Goal: Task Accomplishment & Management: Manage account settings

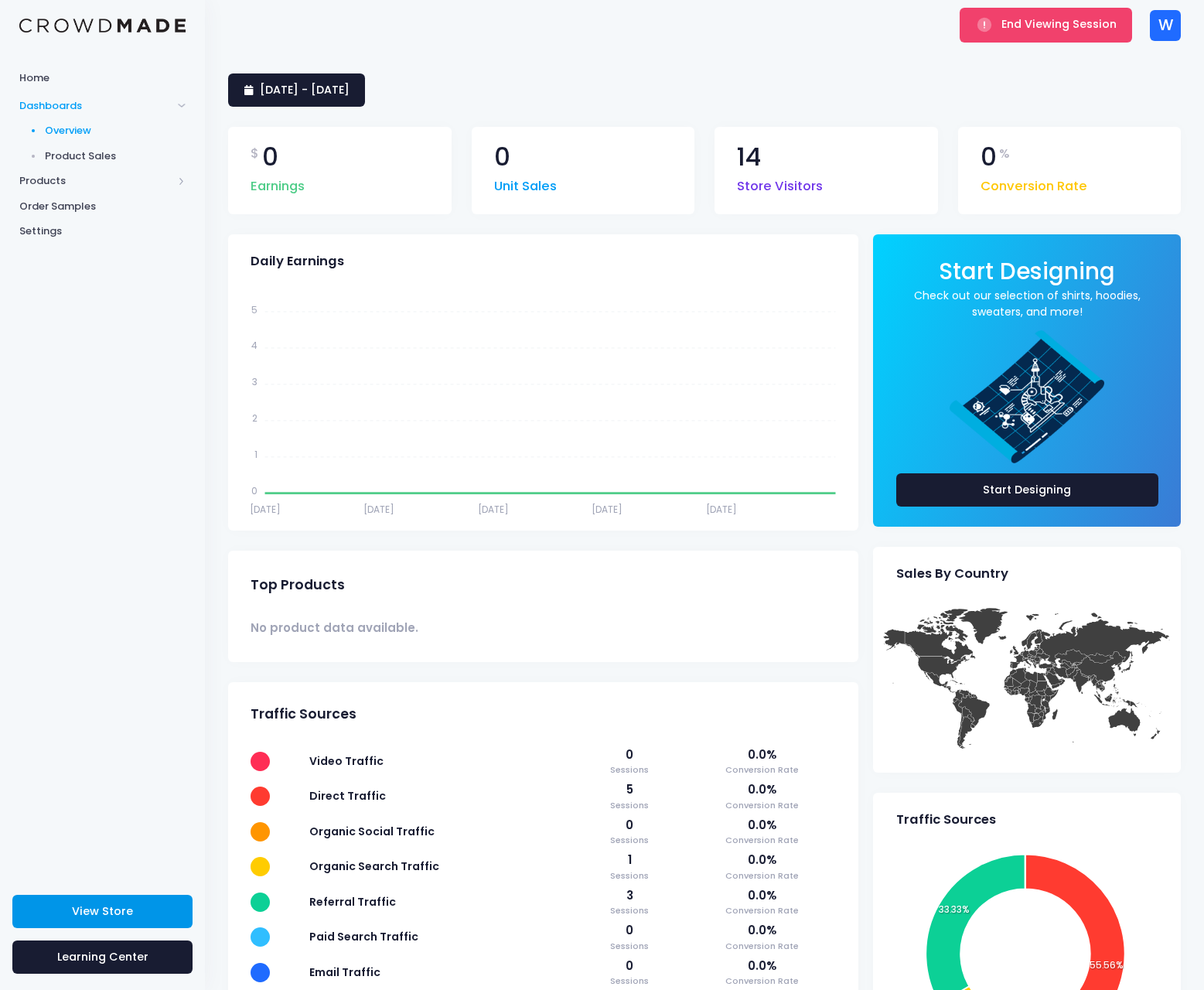
click at [126, 916] on span "View Store" at bounding box center [102, 910] width 61 height 15
click at [98, 188] on span "Products" at bounding box center [103, 180] width 205 height 26
click at [104, 155] on span "Product Builder" at bounding box center [116, 156] width 142 height 15
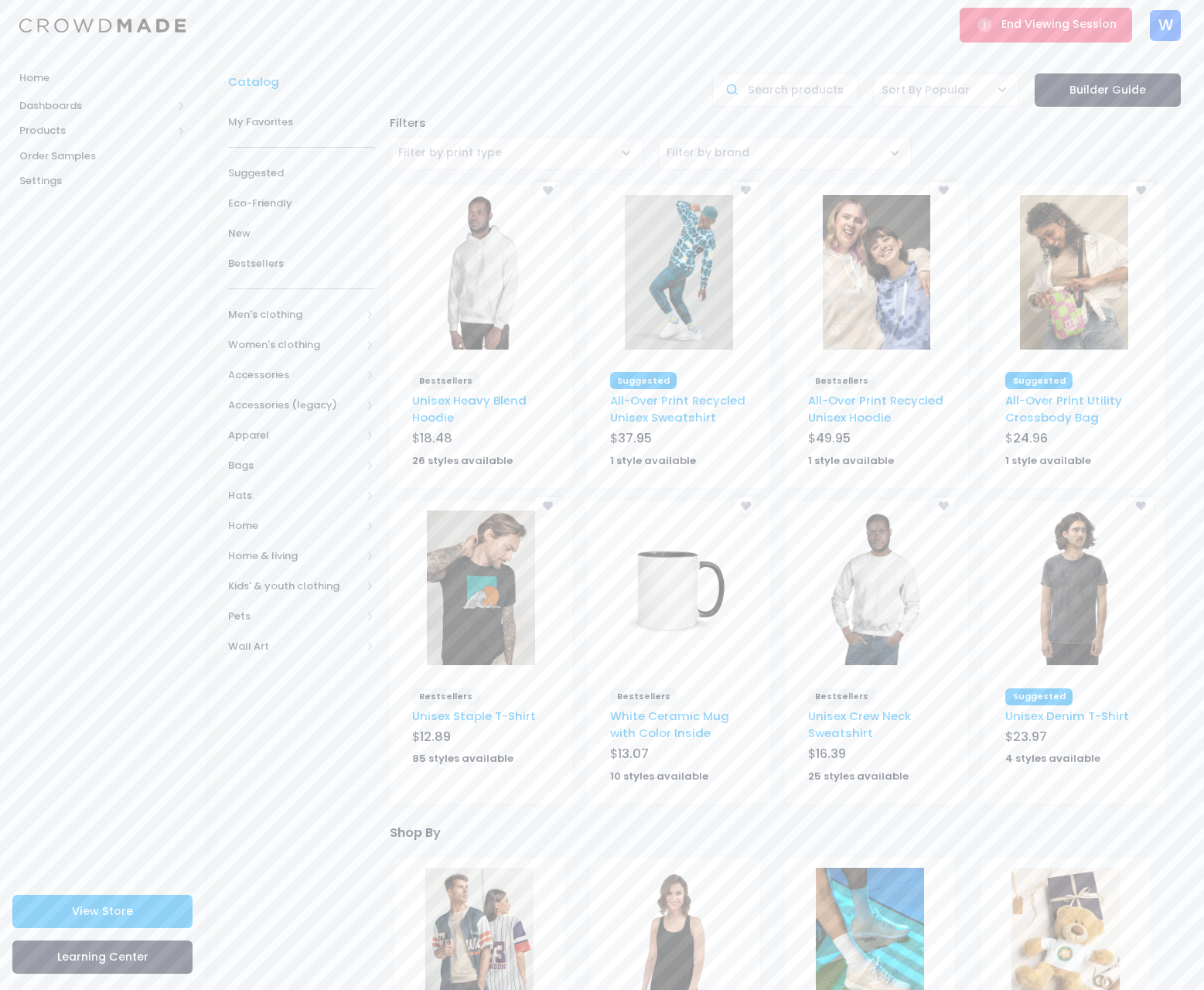
click at [487, 629] on img at bounding box center [480, 587] width 108 height 155
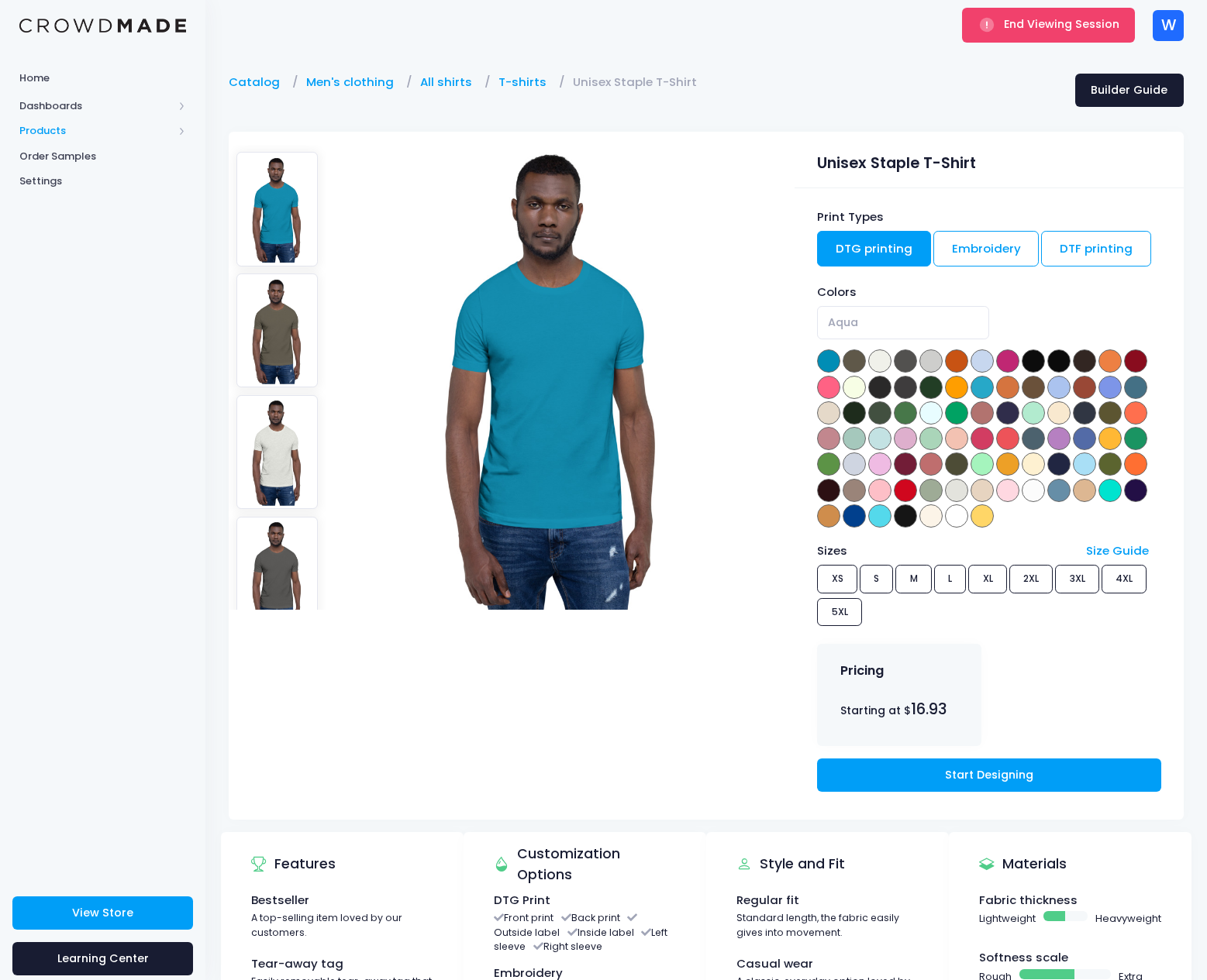
click at [121, 133] on span "Products" at bounding box center [96, 130] width 153 height 15
click at [114, 910] on span "View Store" at bounding box center [102, 913] width 61 height 15
click at [95, 181] on span "Product Editor" at bounding box center [116, 181] width 142 height 15
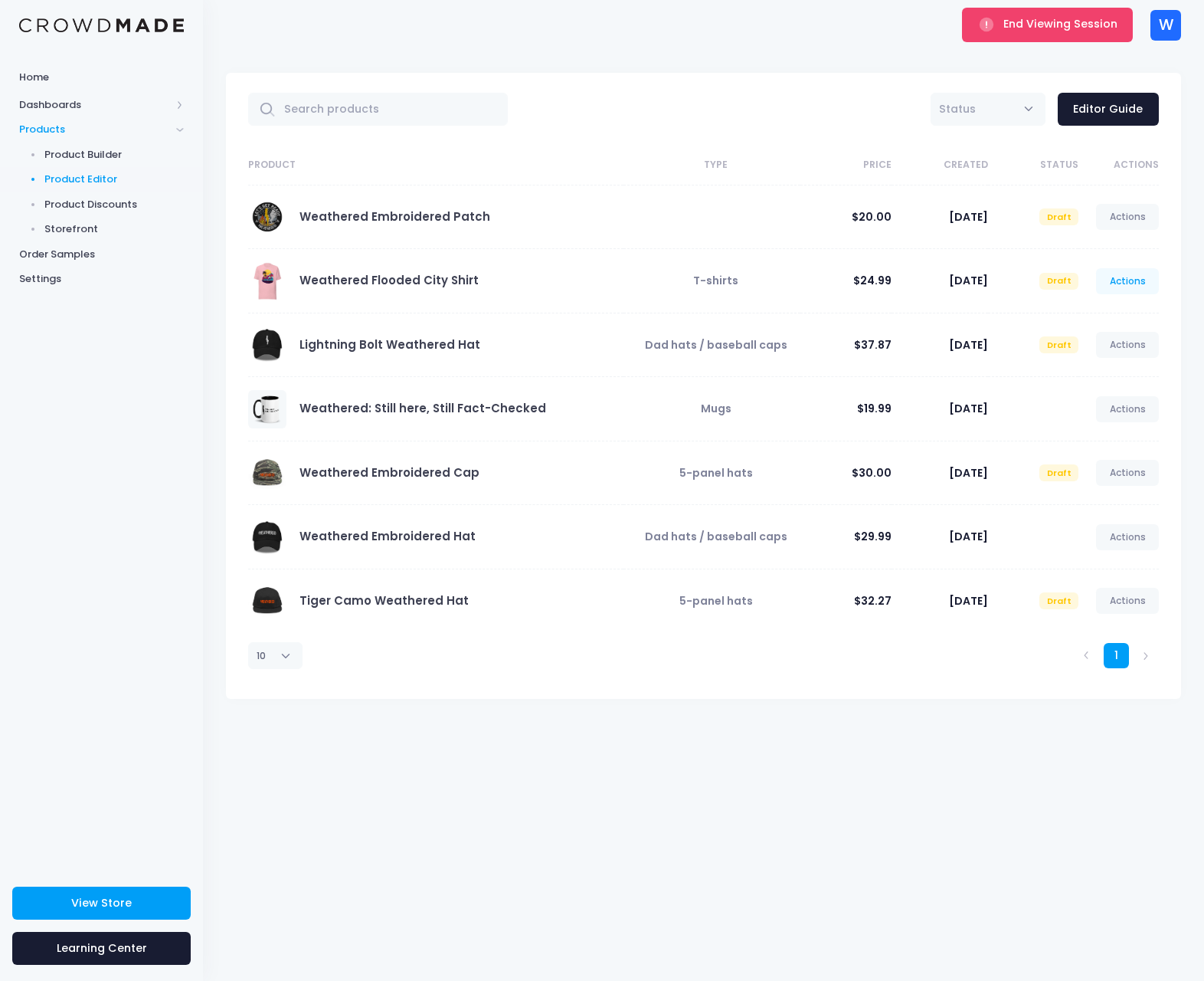
click at [1144, 278] on link "Actions" at bounding box center [1127, 281] width 63 height 26
click at [1101, 358] on link "Publish" at bounding box center [1111, 371] width 81 height 27
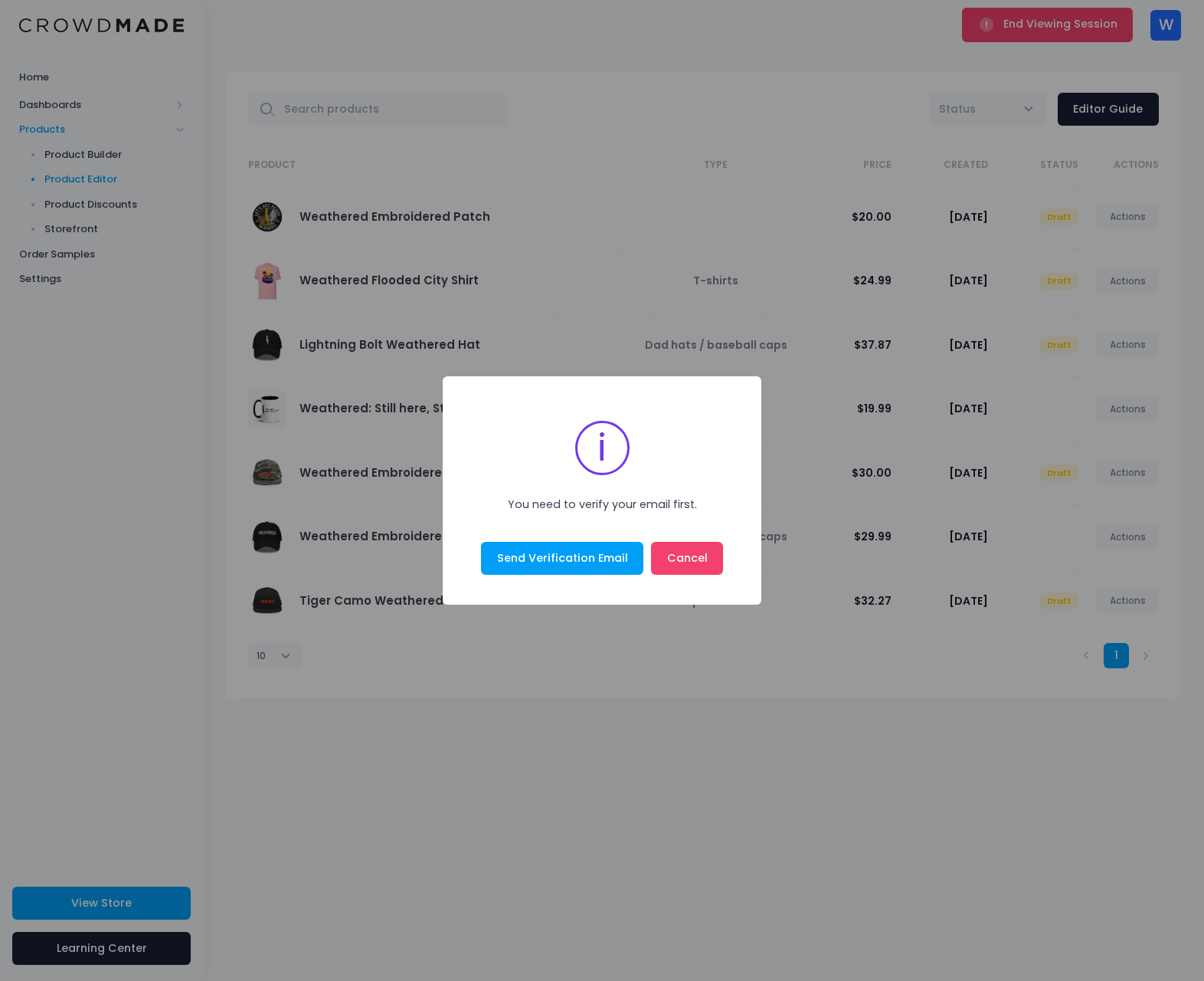
drag, startPoint x: 698, startPoint y: 557, endPoint x: 899, endPoint y: 438, distance: 233.6
click at [702, 556] on button "Cancel" at bounding box center [687, 558] width 72 height 33
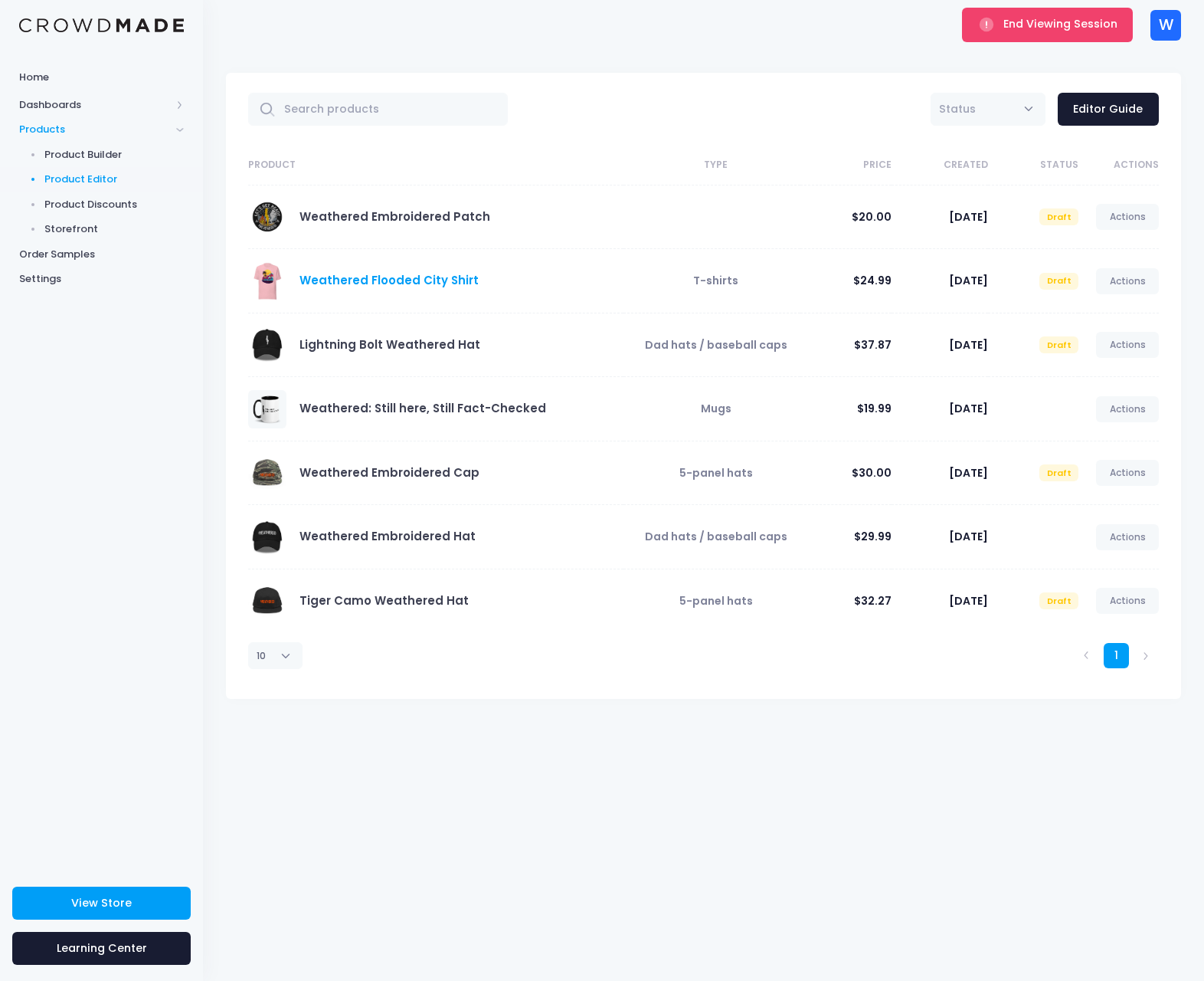
click at [429, 281] on link "Weathered Flooded City Shirt" at bounding box center [389, 280] width 179 height 16
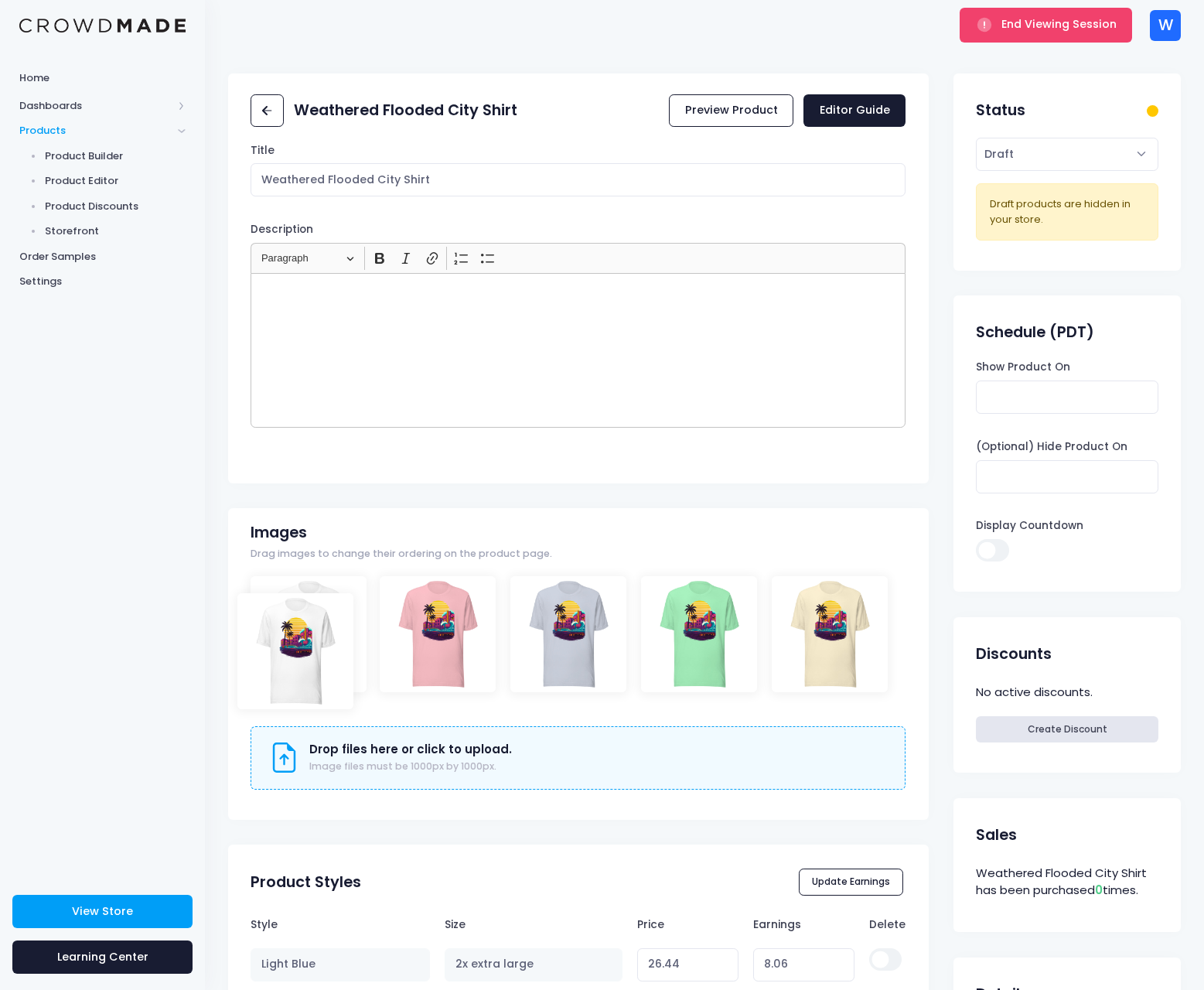
drag, startPoint x: 834, startPoint y: 619, endPoint x: 296, endPoint y: 639, distance: 538.4
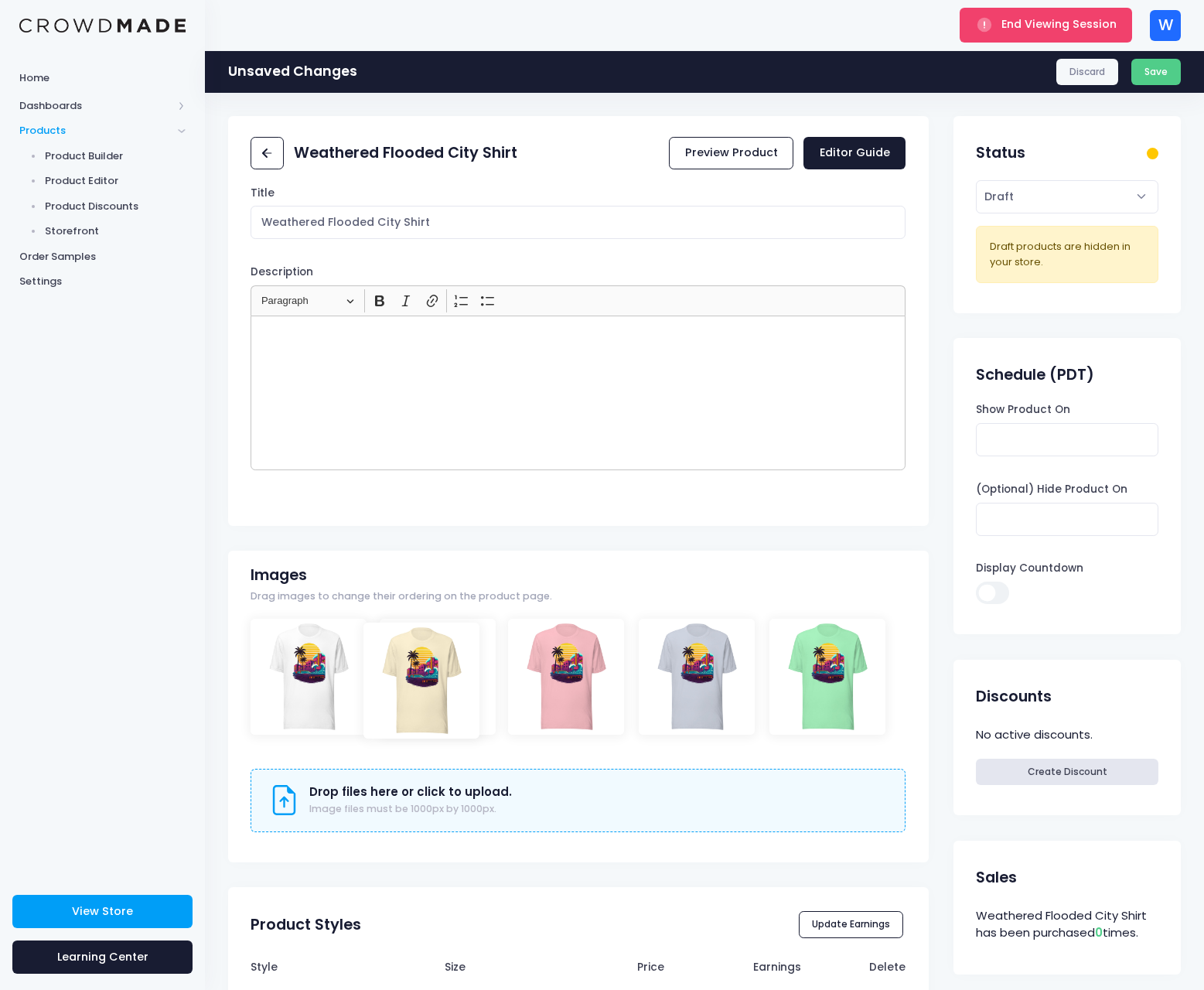
drag, startPoint x: 821, startPoint y: 671, endPoint x: 411, endPoint y: 677, distance: 410.0
click at [1168, 76] on button "Save" at bounding box center [1155, 72] width 50 height 27
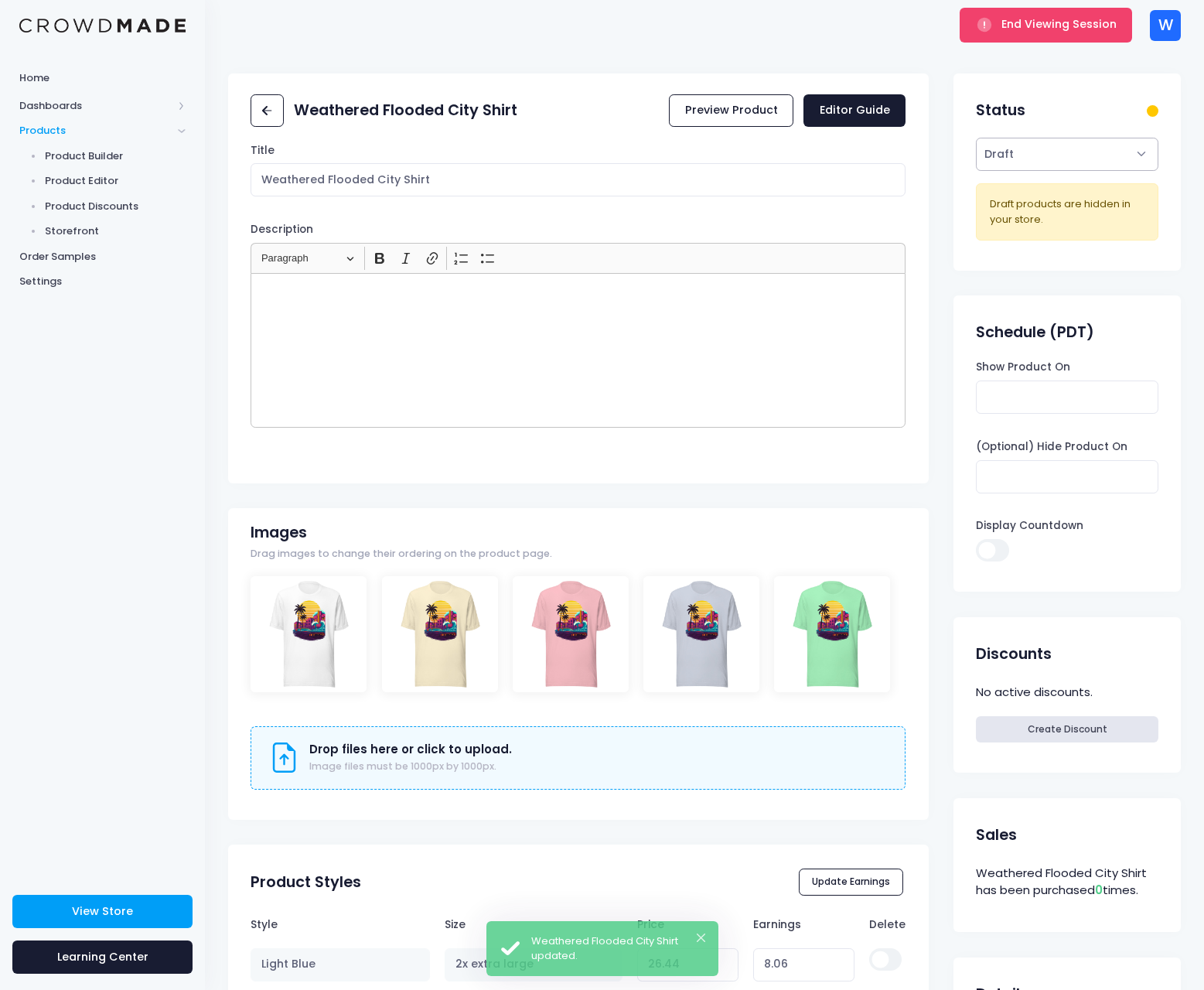
select select "active"
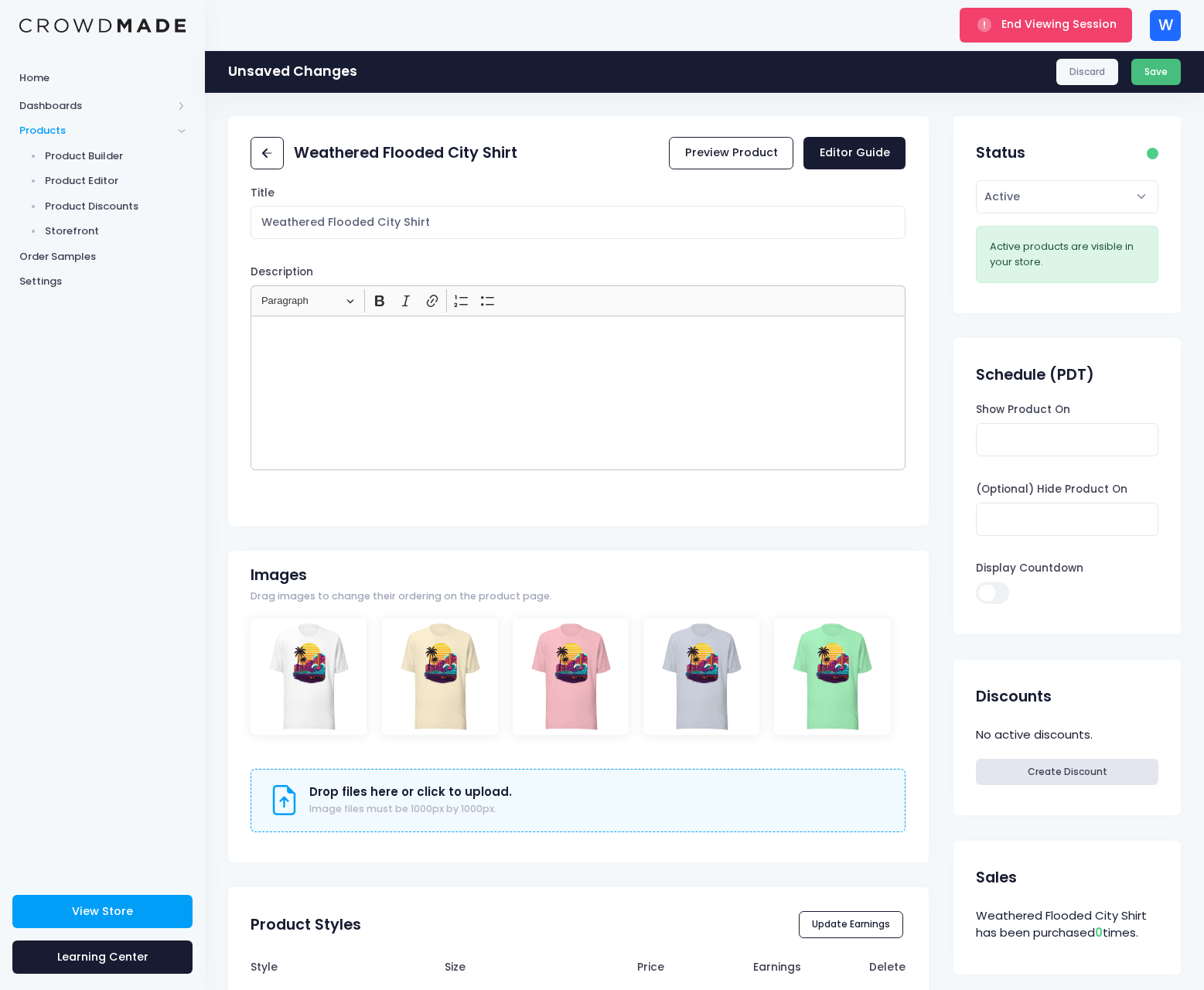
click at [1153, 71] on button "Save" at bounding box center [1155, 72] width 50 height 27
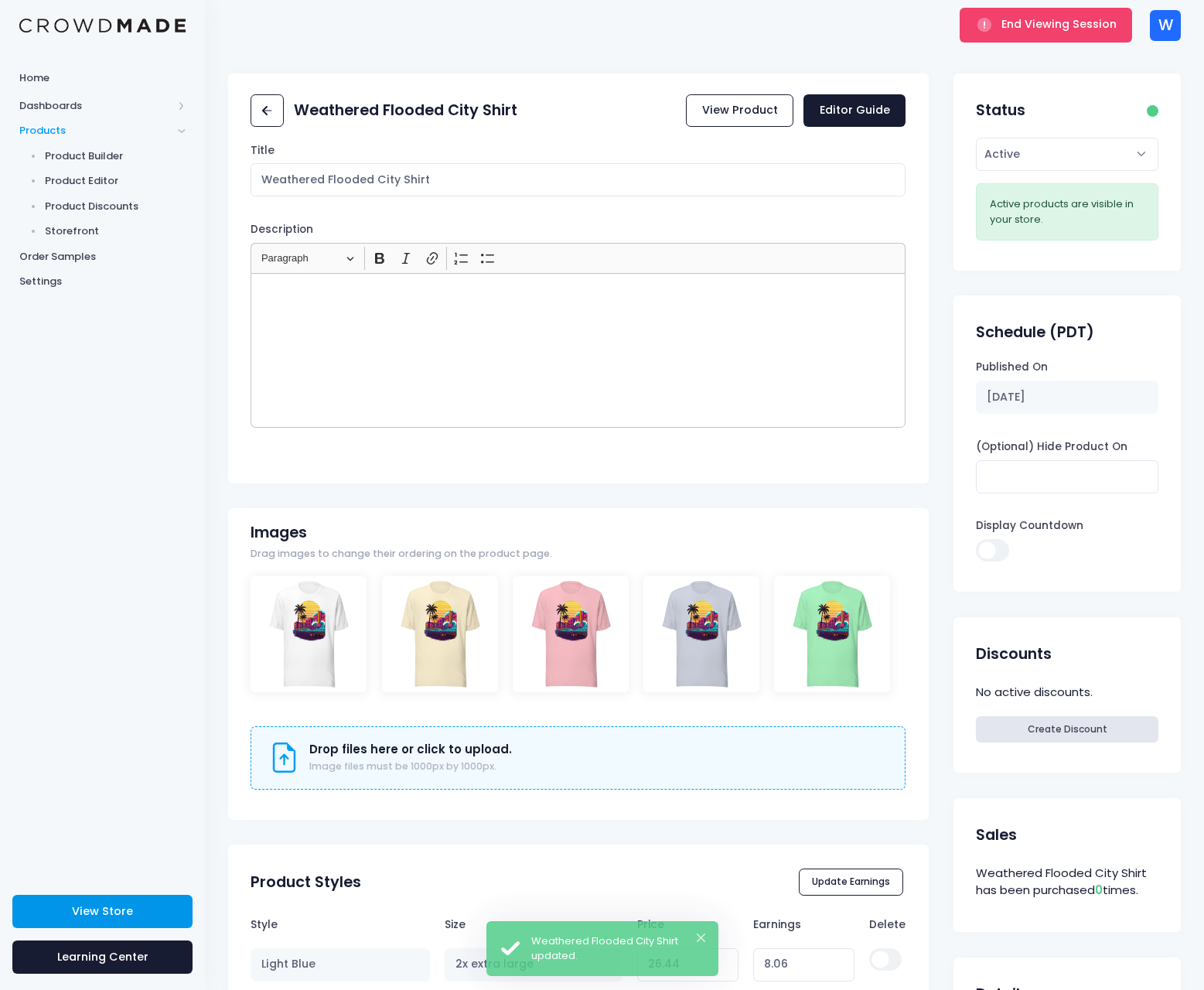
click at [136, 912] on link "View Store" at bounding box center [103, 911] width 180 height 34
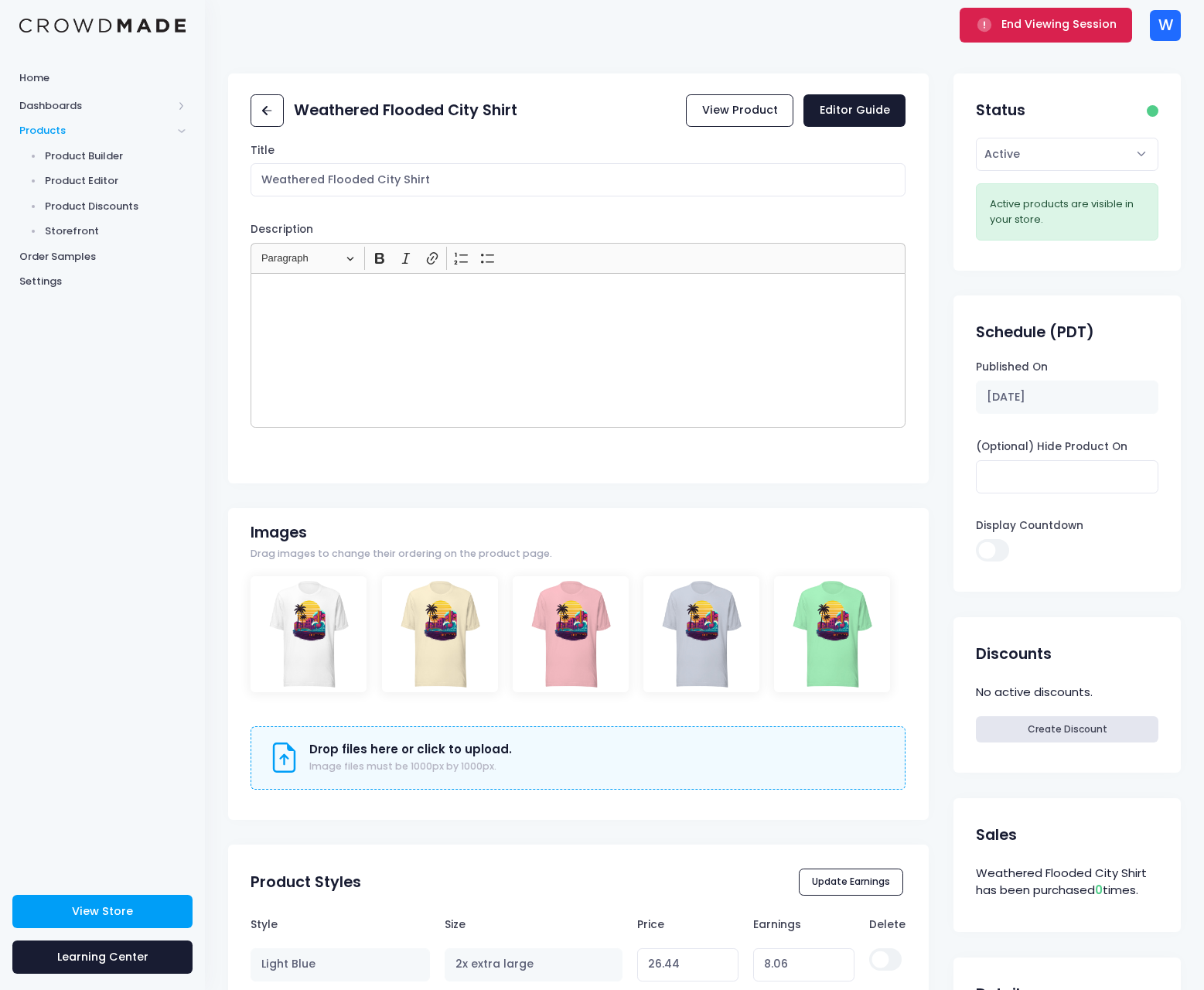
click at [1005, 27] on span "End Viewing Session" at bounding box center [1059, 23] width 115 height 15
